Goal: Information Seeking & Learning: Learn about a topic

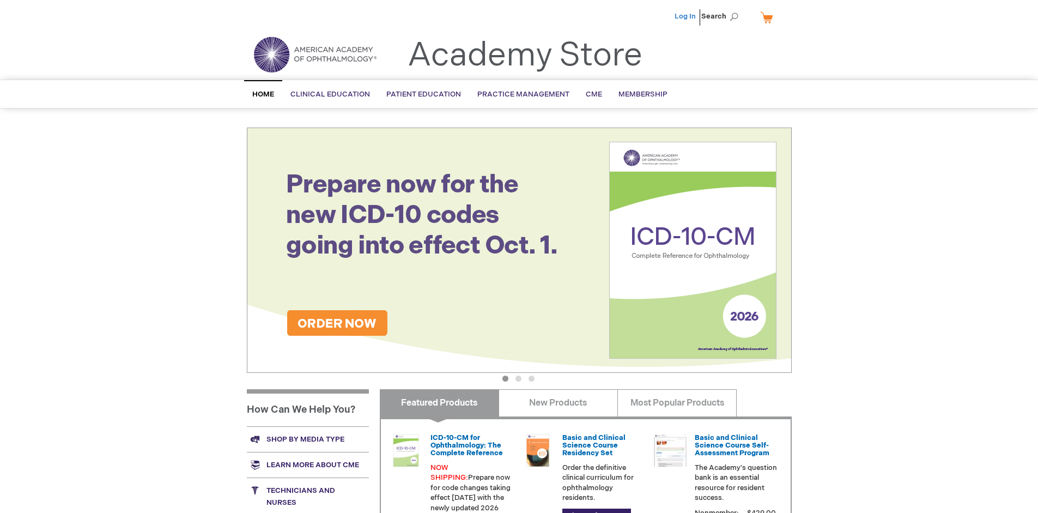
click at [686, 16] on link "Log In" at bounding box center [684, 16] width 21 height 9
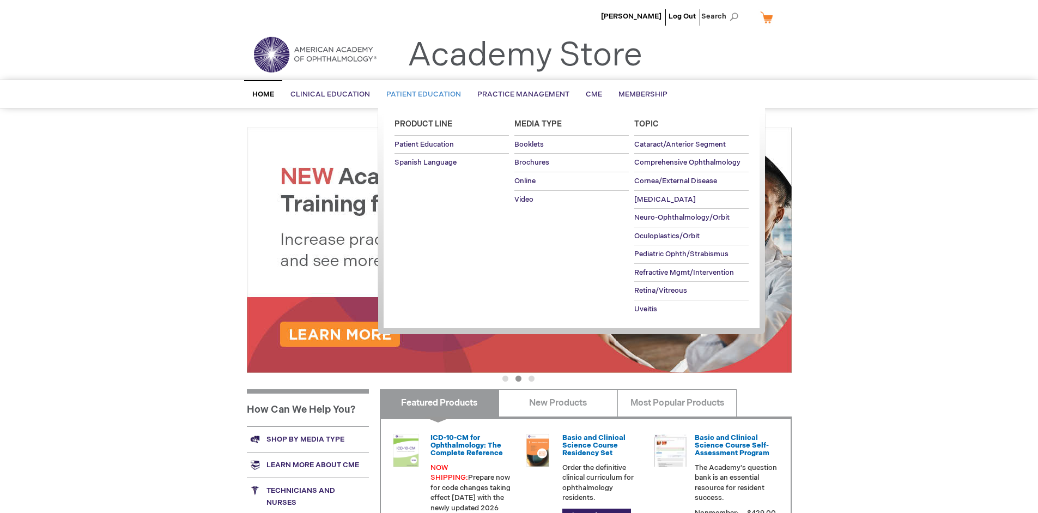
click at [421, 94] on span "Patient Education" at bounding box center [423, 94] width 75 height 9
